Goal: Find contact information: Find contact information

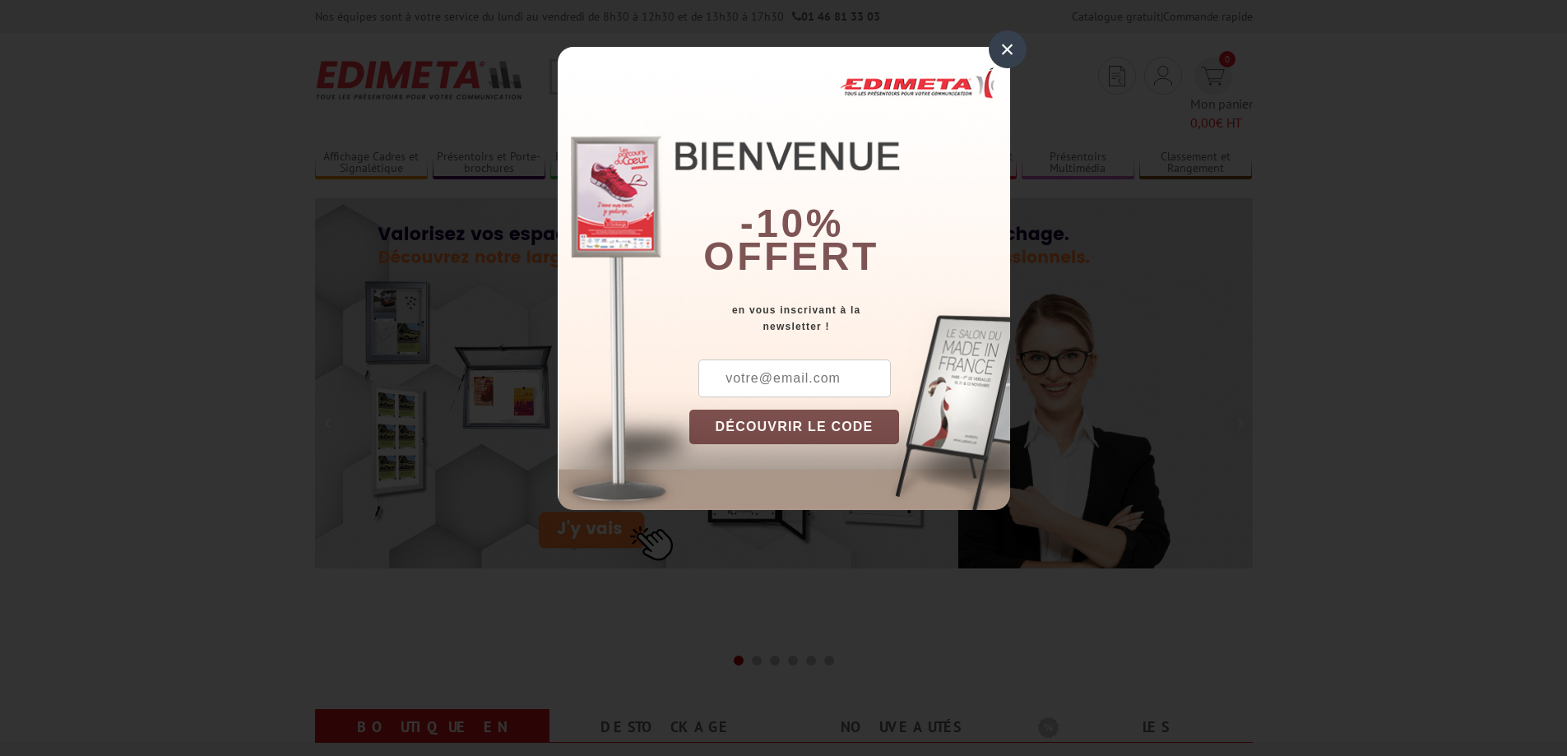
click at [1000, 50] on div "×" at bounding box center [1008, 49] width 38 height 38
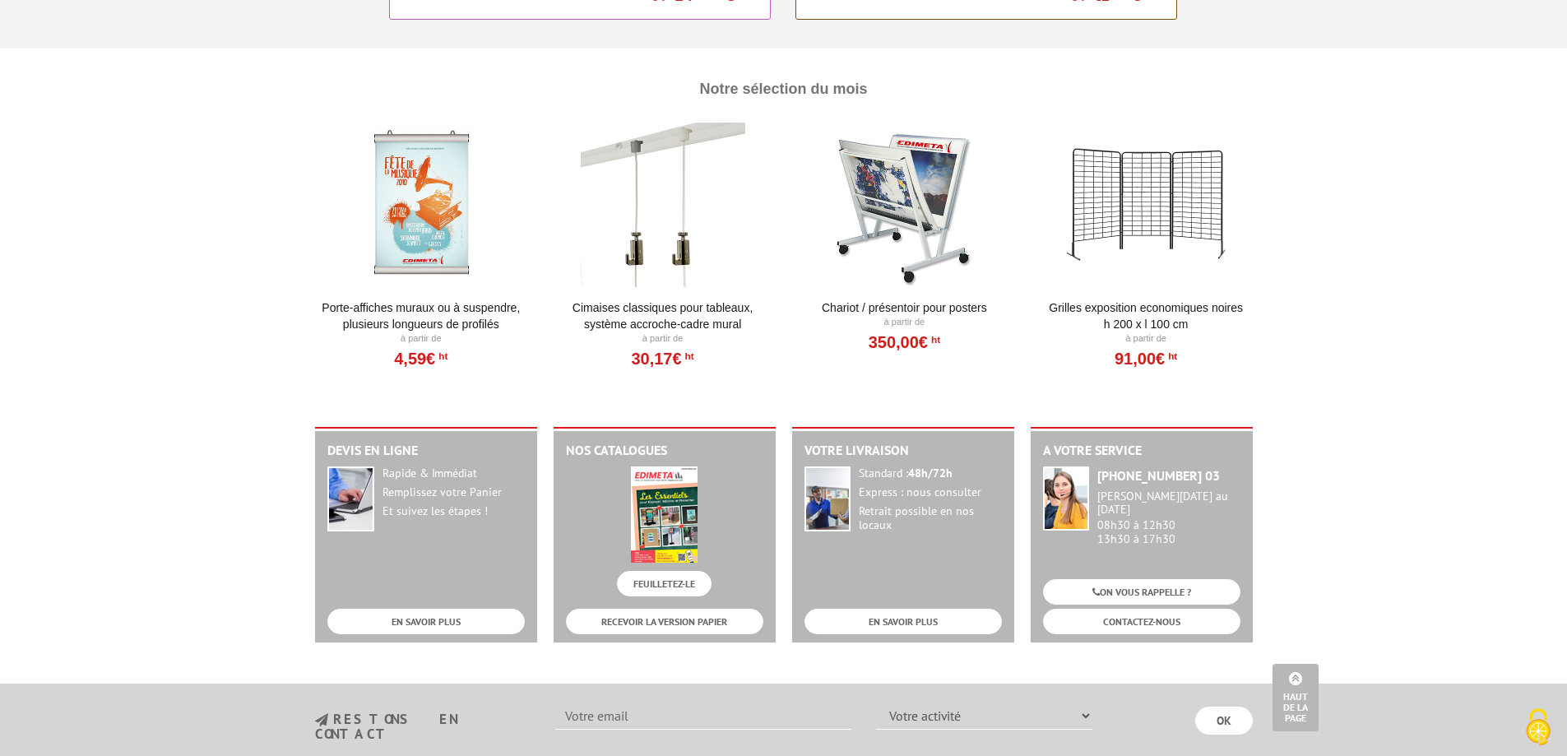
scroll to position [1727, 0]
click at [1180, 614] on link "CONTACTEZ-NOUS" at bounding box center [1141, 619] width 197 height 25
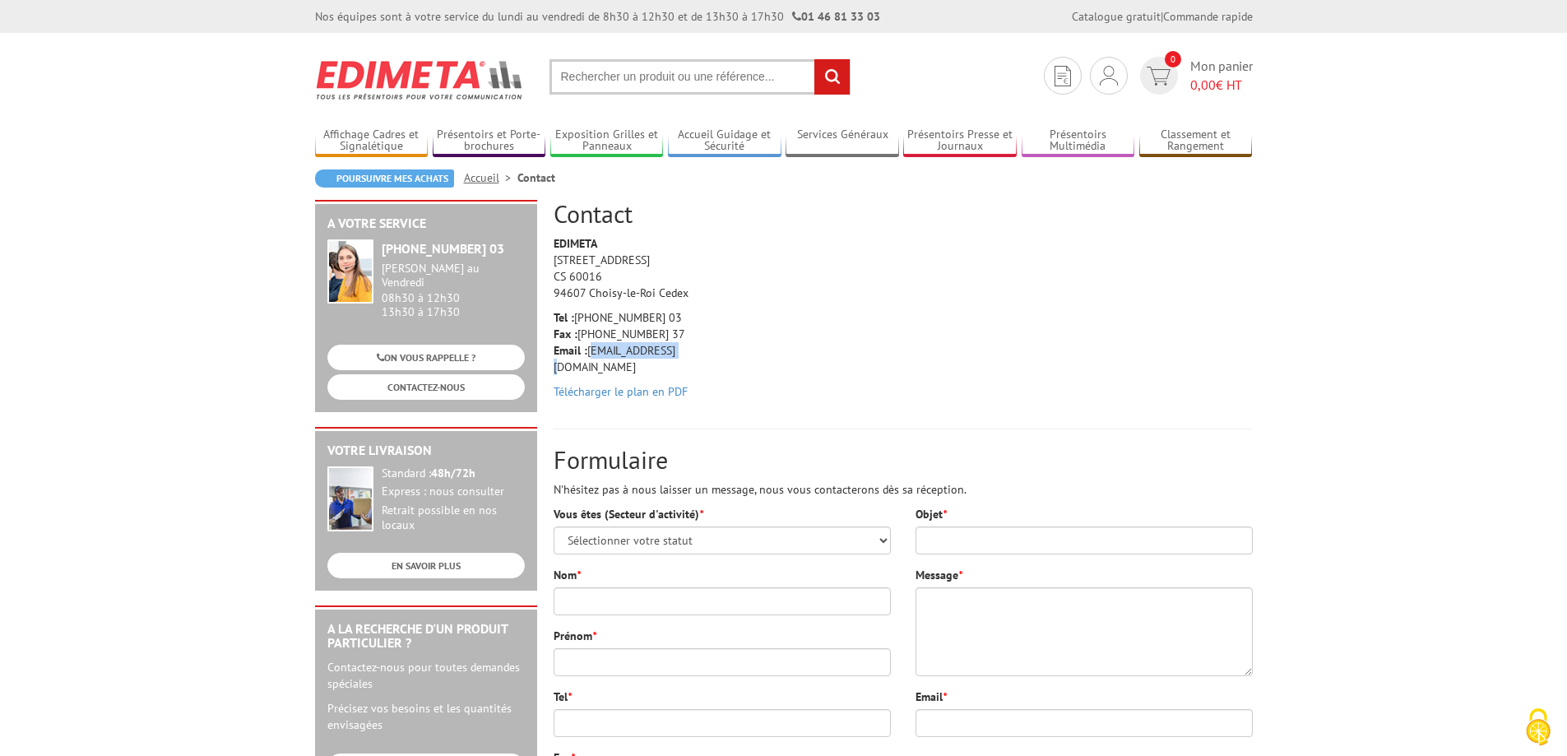
drag, startPoint x: 590, startPoint y: 345, endPoint x: 697, endPoint y: 348, distance: 107.0
click at [696, 348] on p "Tel : [PHONE_NUMBER] 03 Fax : [PHONE_NUMBER] 37 Email : [EMAIL_ADDRESS][DOMAIN_…" at bounding box center [631, 342] width 156 height 66
copy p "[EMAIL_ADDRESS][DOMAIN_NAME]"
